Goal: Information Seeking & Learning: Learn about a topic

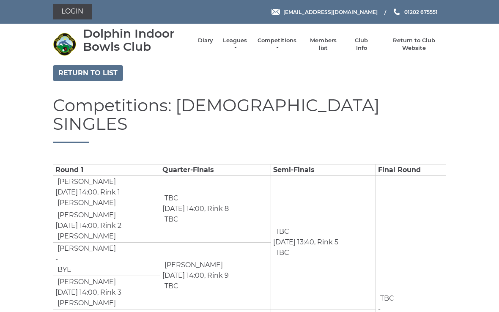
click at [96, 70] on link "Return to list" at bounding box center [88, 73] width 70 height 16
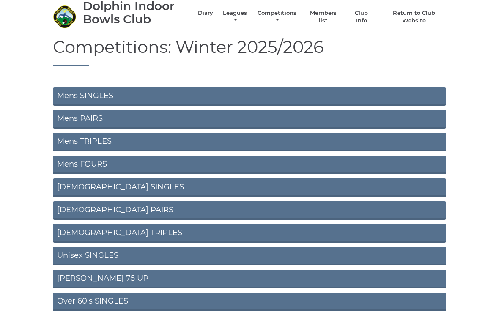
scroll to position [32, 0]
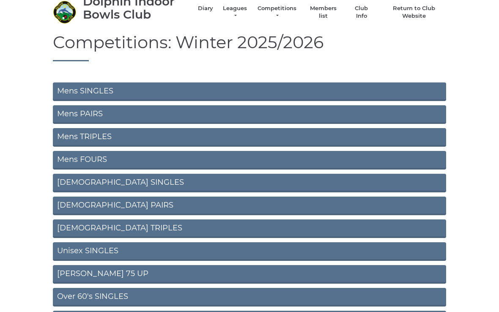
click at [83, 225] on link "[DEMOGRAPHIC_DATA] TRIPLES" at bounding box center [249, 229] width 393 height 19
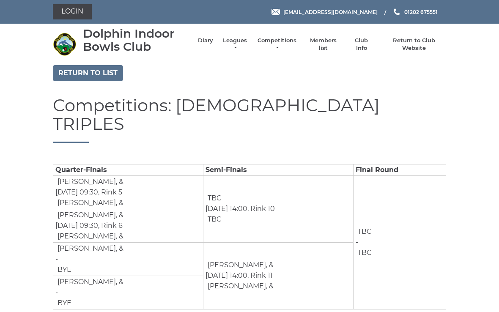
click at [104, 74] on link "Return to list" at bounding box center [88, 73] width 70 height 16
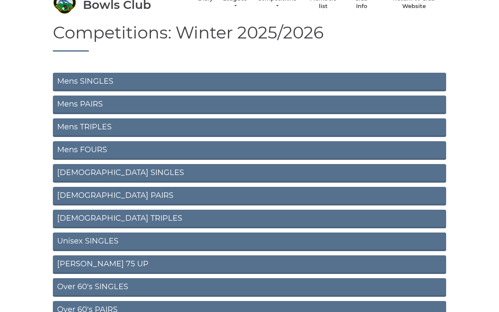
scroll to position [49, 0]
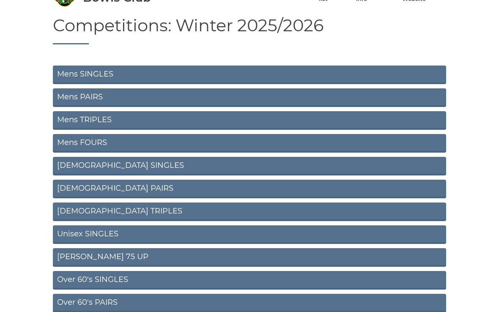
click at [74, 231] on link "Unisex SINGLES" at bounding box center [249, 235] width 393 height 19
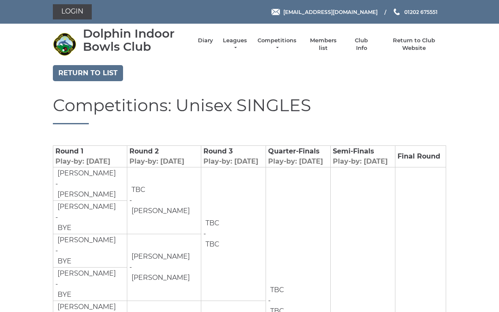
click at [88, 74] on link "Return to list" at bounding box center [88, 73] width 70 height 16
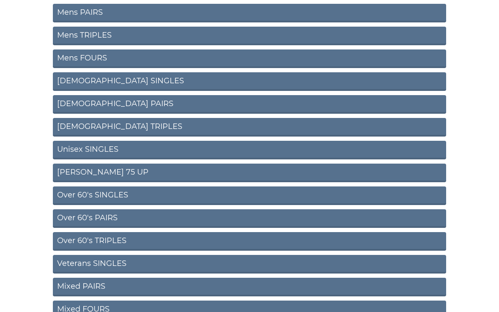
scroll to position [134, 0]
click at [71, 167] on link "[PERSON_NAME] 75 UP" at bounding box center [249, 173] width 393 height 19
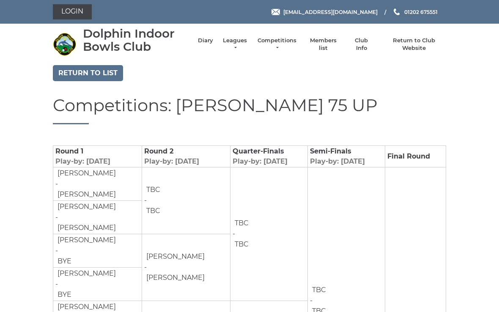
click at [84, 66] on link "Return to list" at bounding box center [88, 73] width 70 height 16
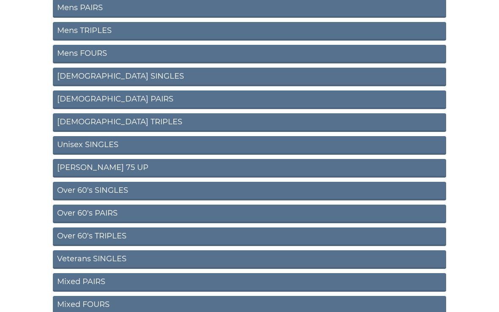
scroll to position [143, 0]
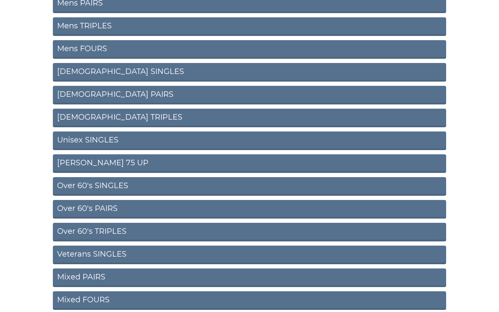
click at [77, 186] on link "Over 60's SINGLES" at bounding box center [249, 186] width 393 height 19
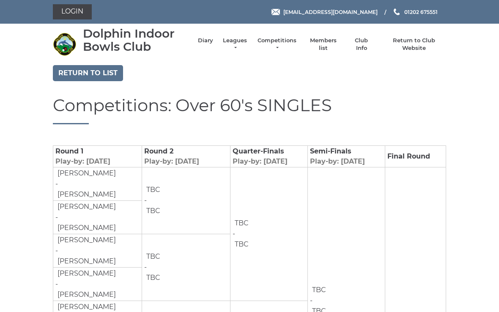
click at [80, 69] on link "Return to list" at bounding box center [88, 73] width 70 height 16
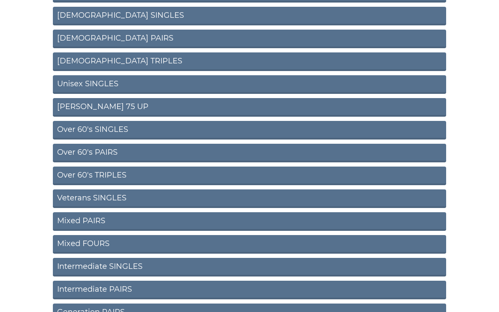
scroll to position [200, 0]
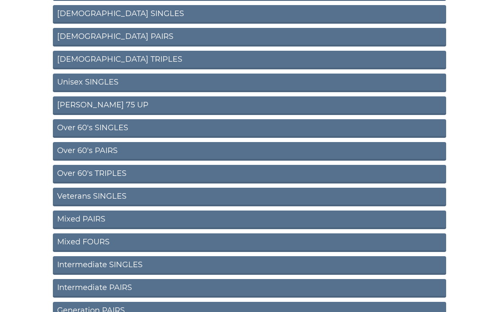
click at [77, 151] on link "Over 60's PAIRS" at bounding box center [249, 152] width 393 height 19
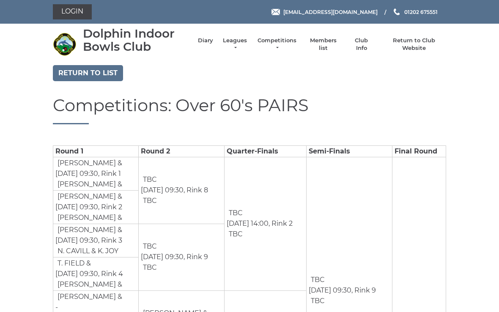
click at [85, 75] on link "Return to list" at bounding box center [88, 73] width 70 height 16
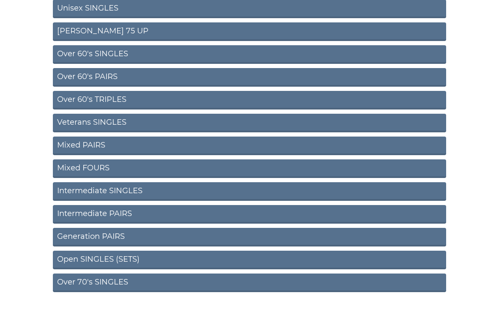
scroll to position [281, 0]
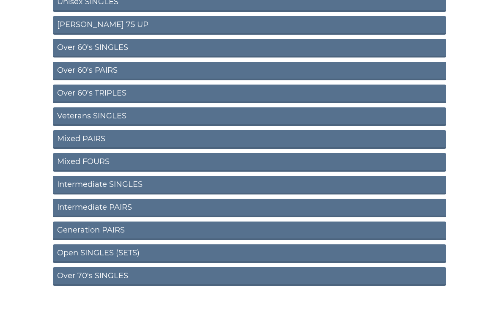
click at [79, 92] on link "Over 60's TRIPLES" at bounding box center [249, 94] width 393 height 19
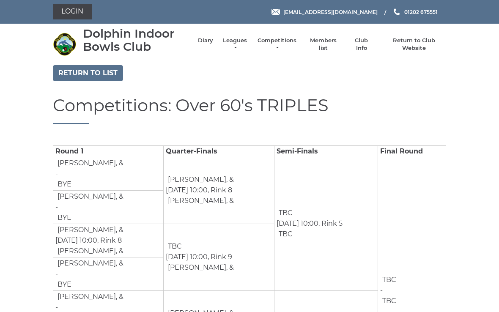
click at [87, 74] on link "Return to list" at bounding box center [88, 73] width 70 height 16
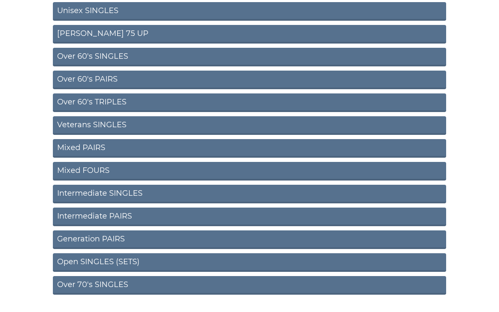
scroll to position [281, 0]
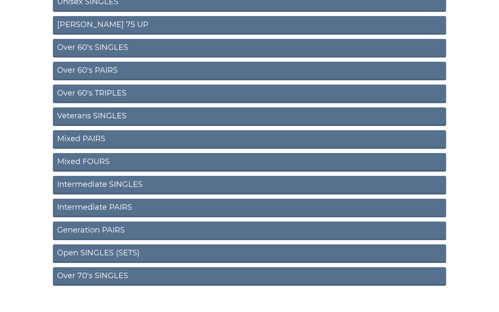
click at [79, 136] on link "Mixed PAIRS" at bounding box center [249, 139] width 393 height 19
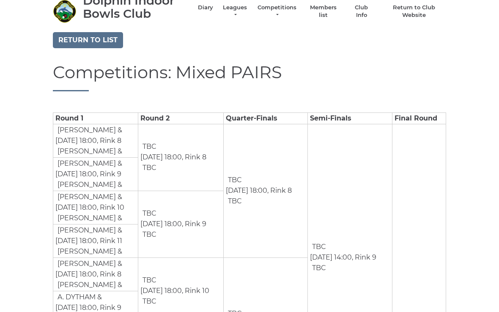
scroll to position [34, 0]
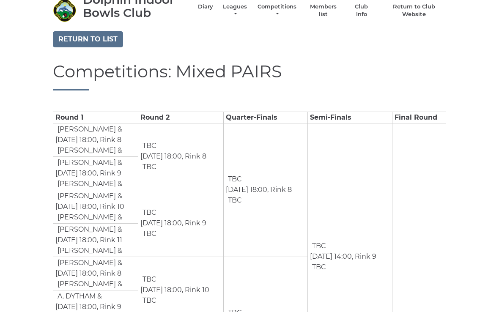
click at [93, 41] on link "Return to list" at bounding box center [88, 39] width 70 height 16
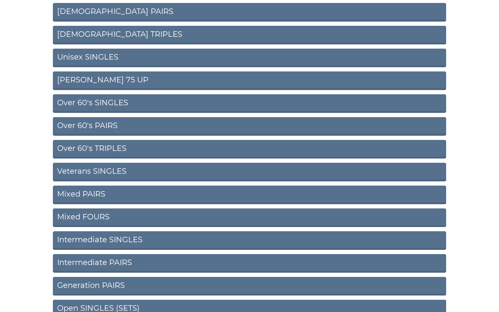
scroll to position [281, 0]
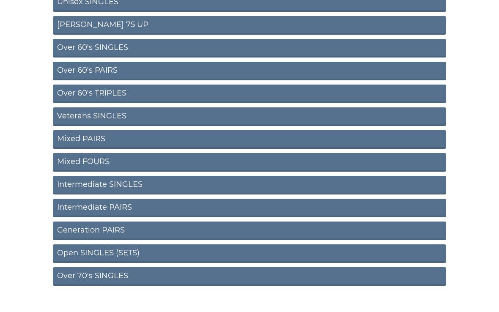
click at [70, 255] on link "Open SINGLES (SETS)" at bounding box center [249, 253] width 393 height 19
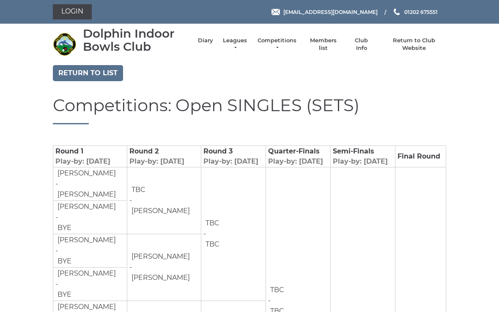
click at [89, 70] on link "Return to list" at bounding box center [88, 73] width 70 height 16
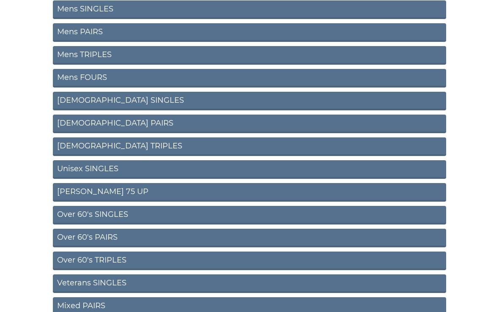
scroll to position [122, 0]
